Goal: Find specific page/section: Locate a particular part of the current website

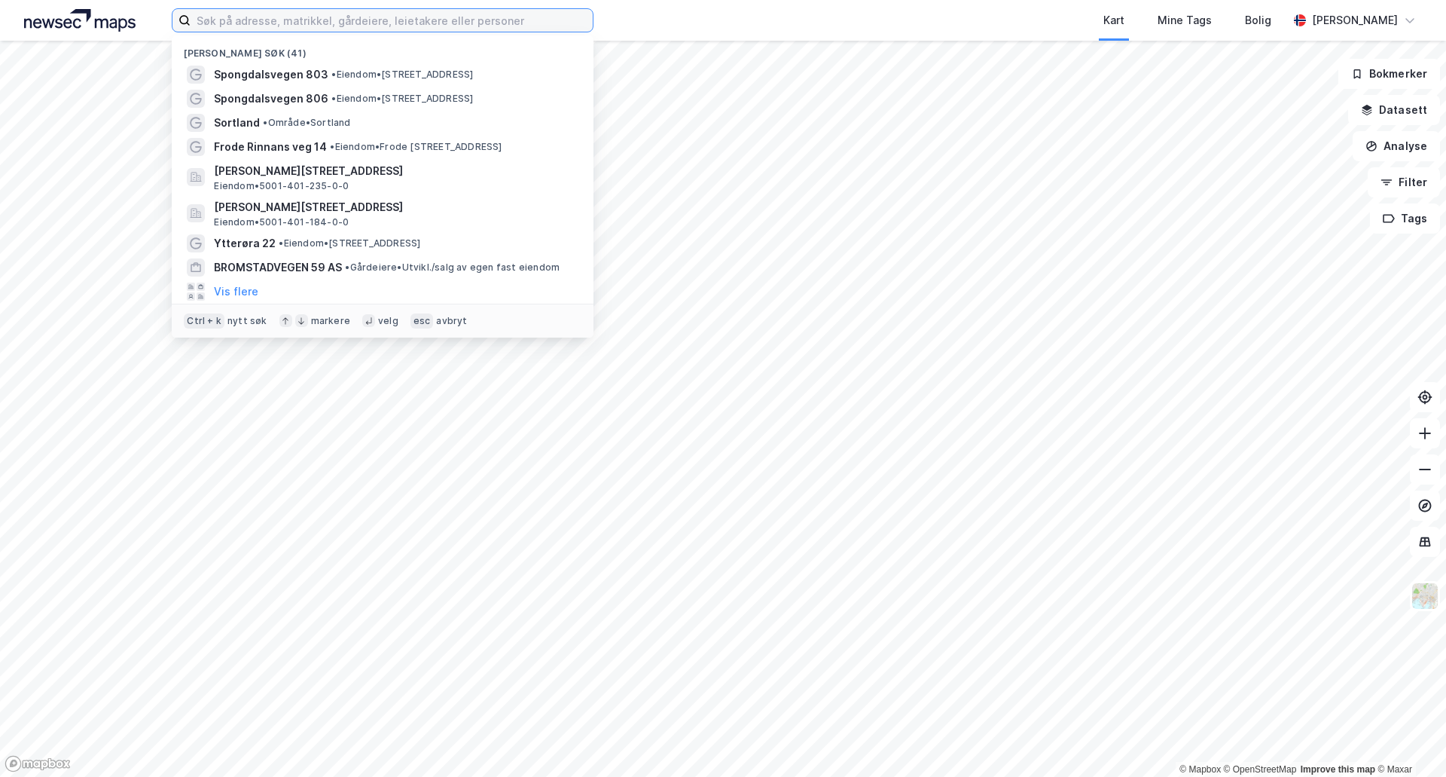
click at [256, 23] on input at bounding box center [392, 20] width 402 height 23
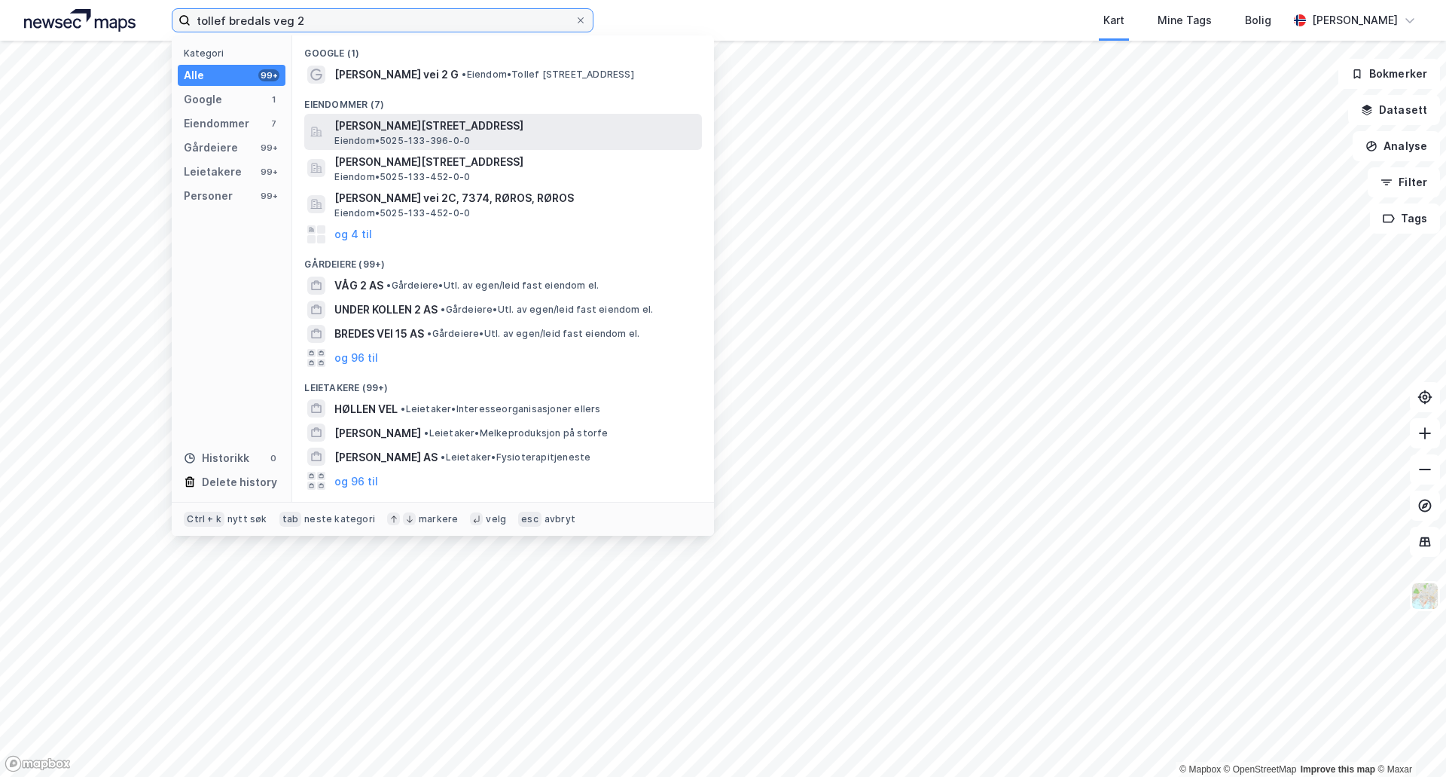
type input "tollef bredals veg 2"
click at [389, 124] on span "[PERSON_NAME][STREET_ADDRESS]" at bounding box center [515, 126] width 362 height 18
